Goal: Information Seeking & Learning: Learn about a topic

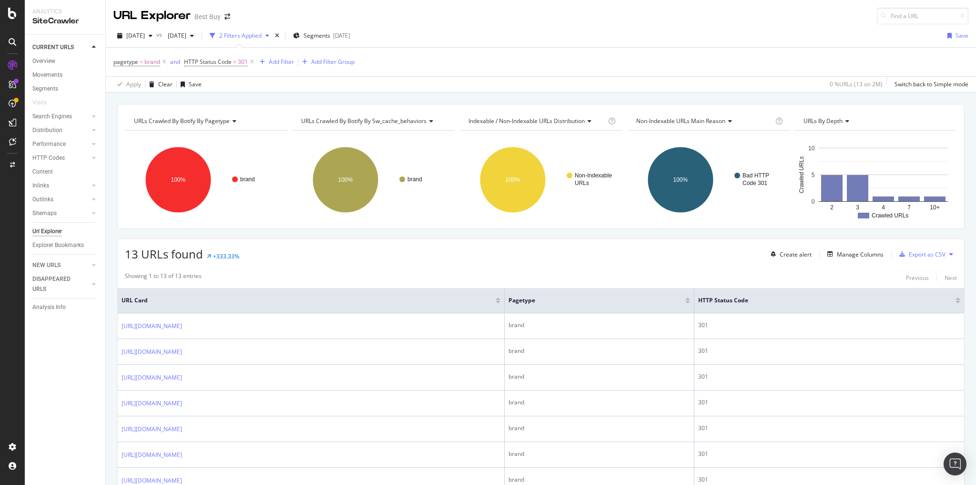
click at [233, 121] on icon at bounding box center [233, 121] width 7 height 6
click at [255, 81] on div "Apply Clear Save 0 % URLs ( 13 on 2M ) Switch back to Simple mode" at bounding box center [541, 84] width 870 height 16
click at [165, 62] on icon at bounding box center [164, 62] width 8 height 10
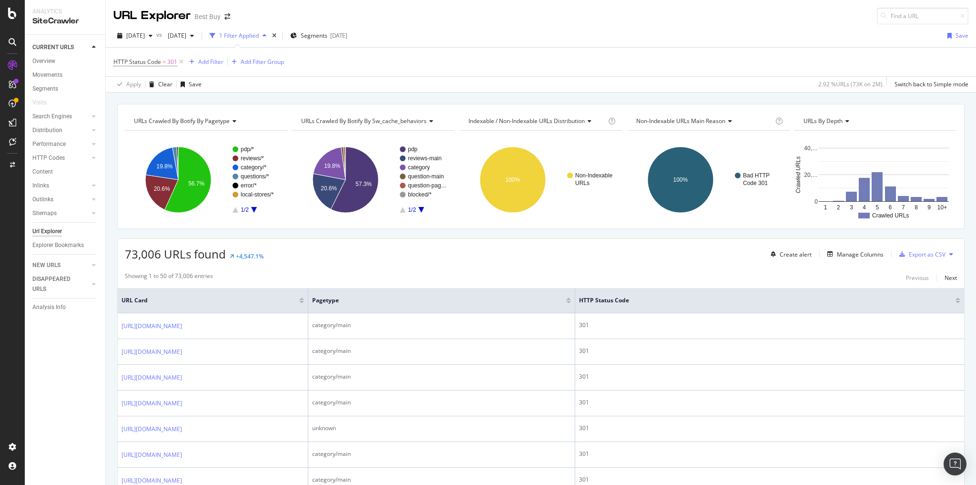
click at [254, 208] on icon "A chart." at bounding box center [254, 210] width 6 height 6
click at [233, 208] on rect "A chart." at bounding box center [256, 179] width 47 height 66
click at [235, 210] on icon "A chart." at bounding box center [236, 210] width 6 height 6
click at [246, 166] on text "category/*" at bounding box center [254, 167] width 26 height 7
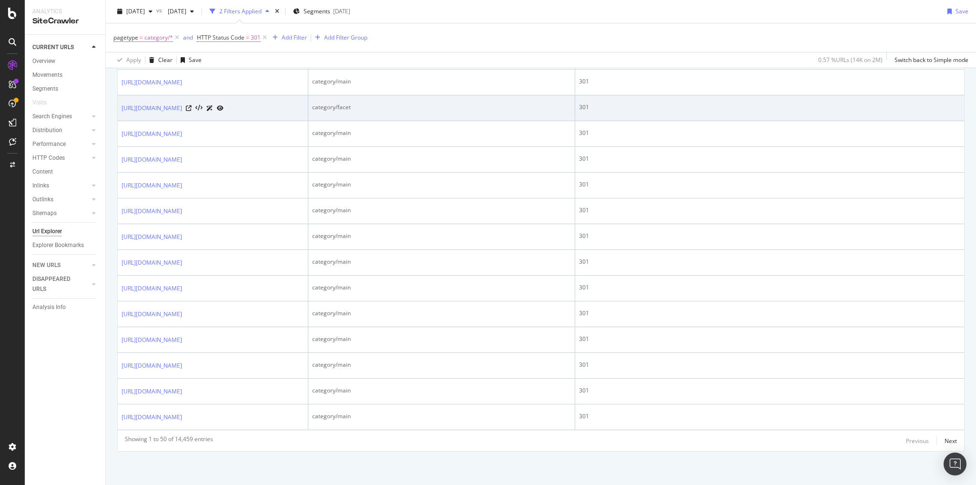
scroll to position [1639, 0]
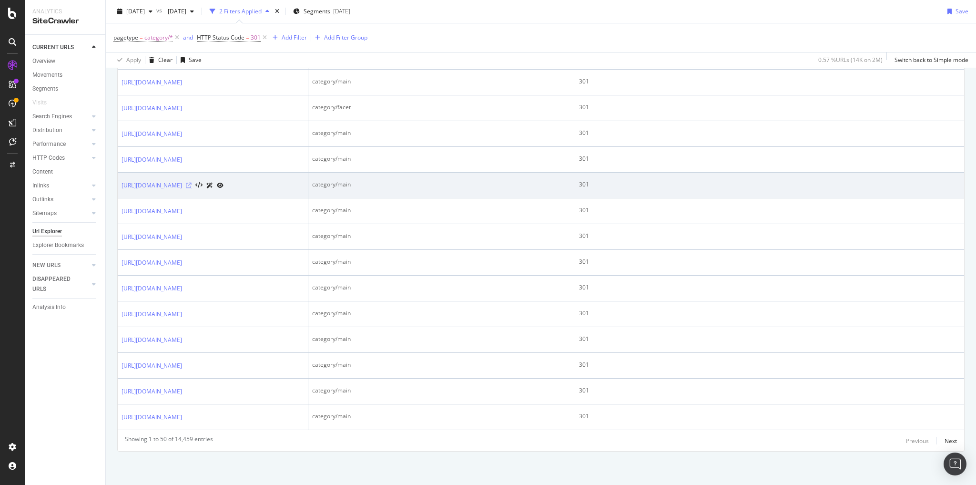
click at [192, 188] on icon at bounding box center [189, 185] width 6 height 6
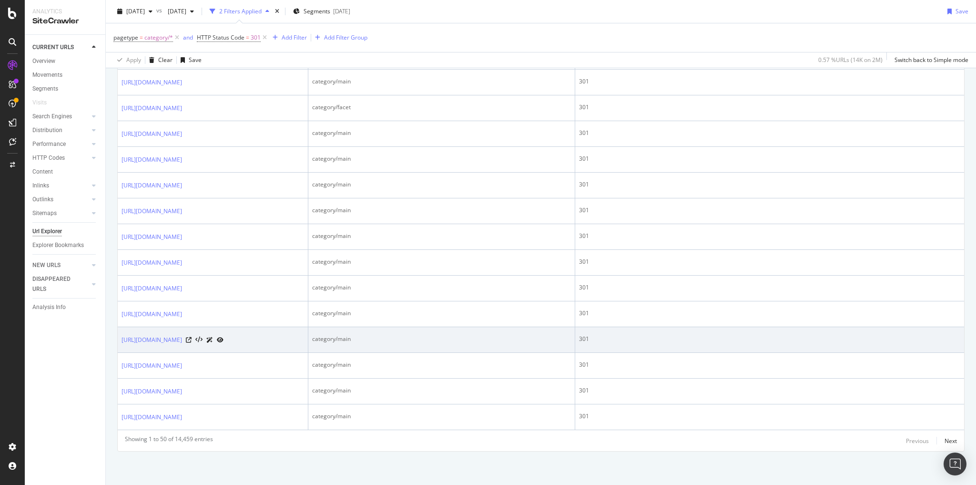
scroll to position [1982, 0]
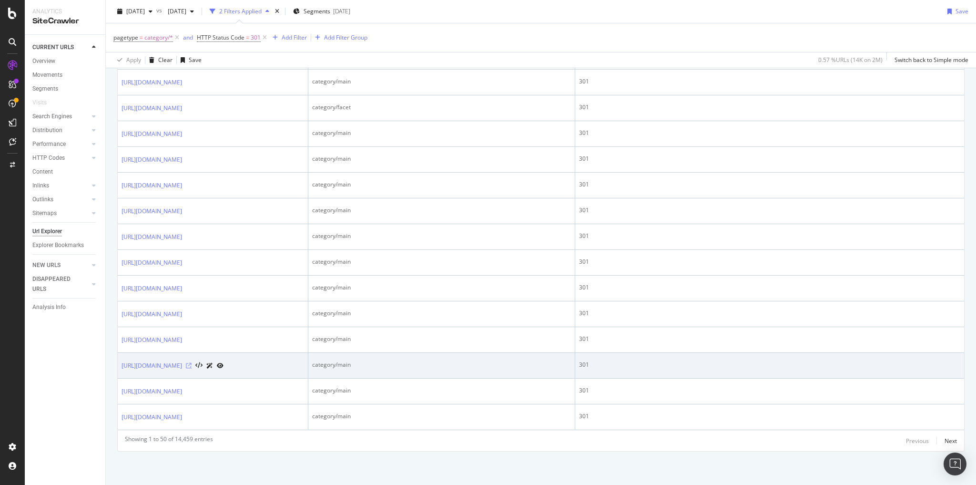
click at [192, 363] on icon at bounding box center [189, 366] width 6 height 6
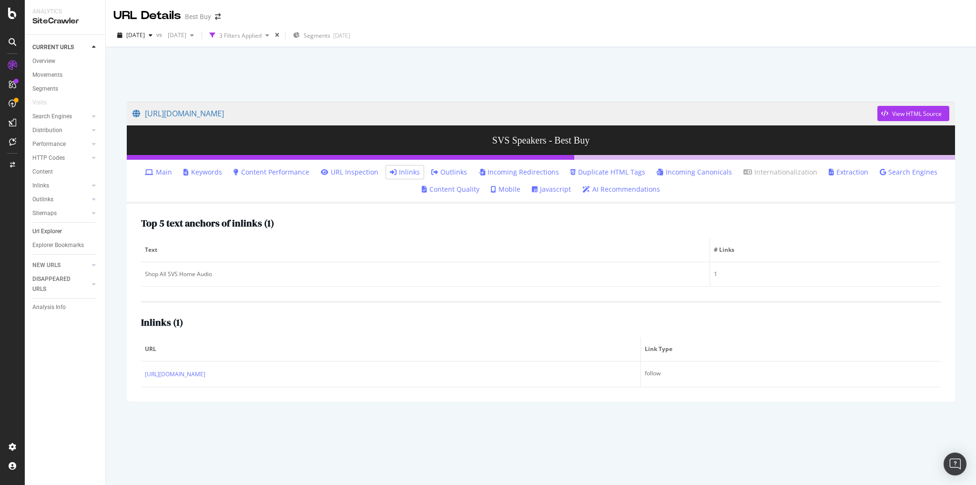
drag, startPoint x: 48, startPoint y: 233, endPoint x: 63, endPoint y: 228, distance: 16.0
click at [48, 233] on div "Url Explorer" at bounding box center [47, 231] width 30 height 10
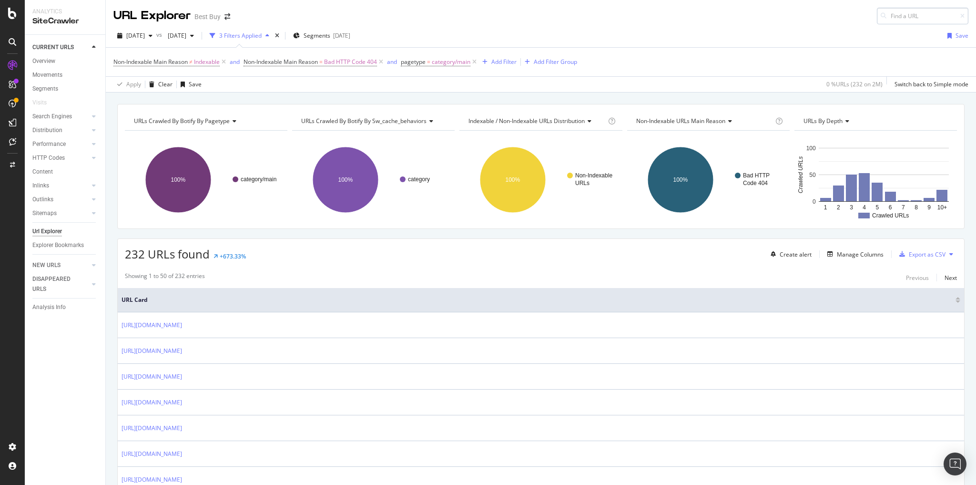
click at [889, 15] on input at bounding box center [922, 16] width 91 height 17
type input "[URL][DOMAIN_NAME]"
click at [838, 31] on span "[URL][DOMAIN_NAME]" at bounding box center [806, 27] width 63 height 8
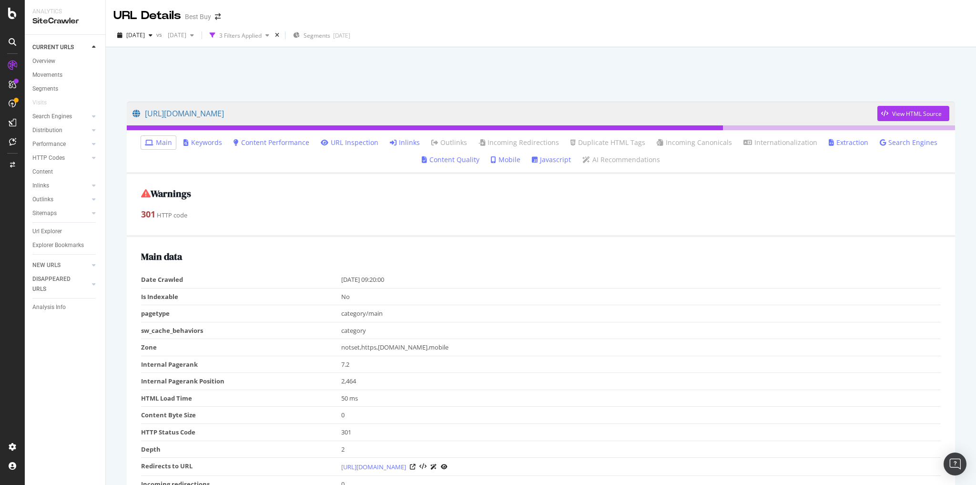
click at [409, 143] on link "Inlinks" at bounding box center [405, 143] width 30 height 10
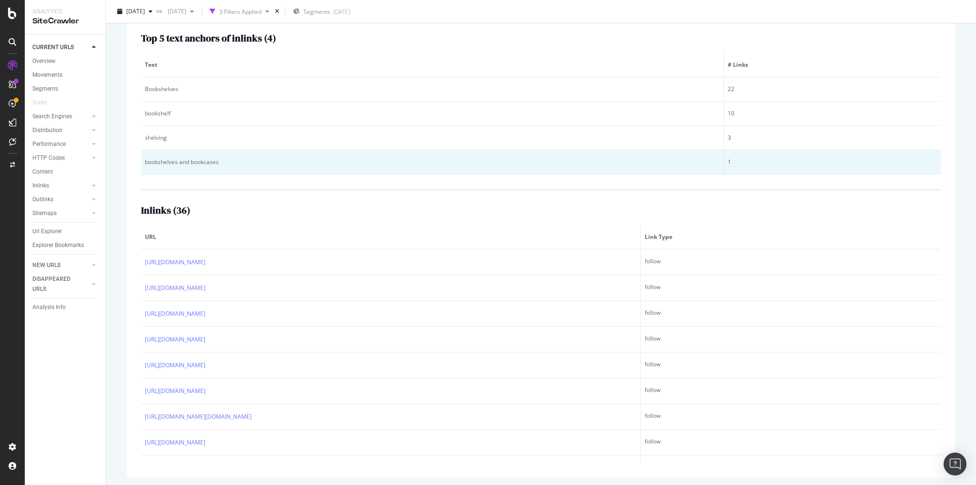
scroll to position [156, 0]
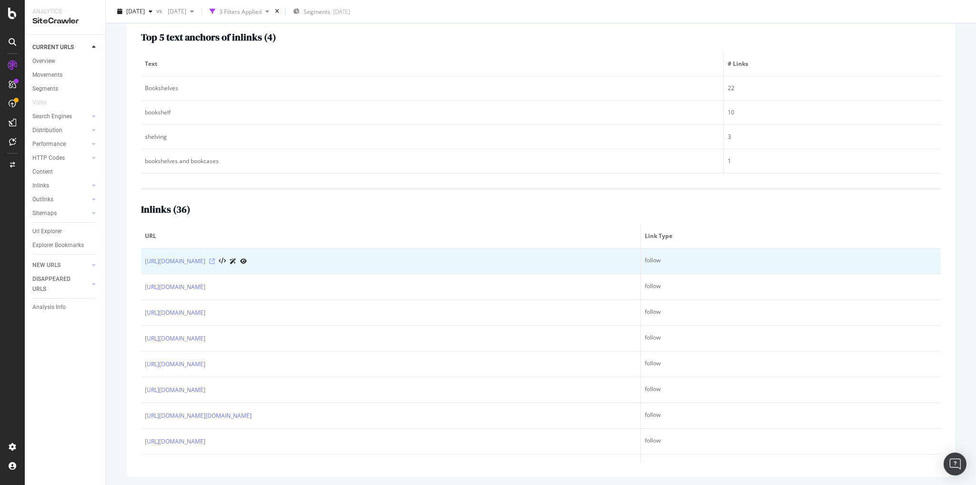
click at [215, 258] on icon at bounding box center [212, 261] width 6 height 6
